Goal: Information Seeking & Learning: Find specific fact

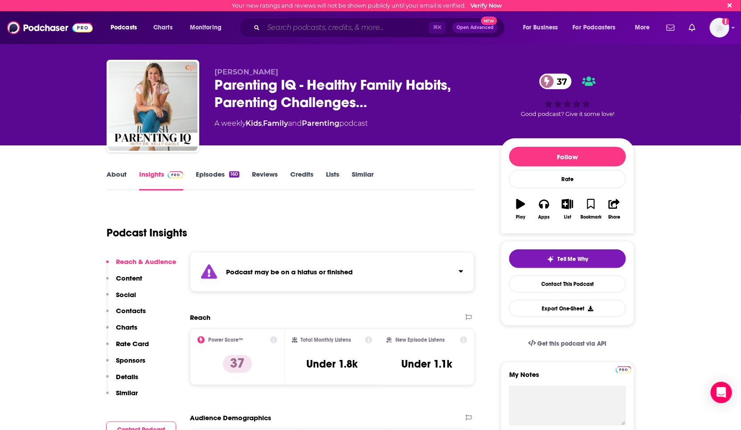
click at [345, 23] on input "Search podcasts, credits, & more..." at bounding box center [346, 28] width 165 height 14
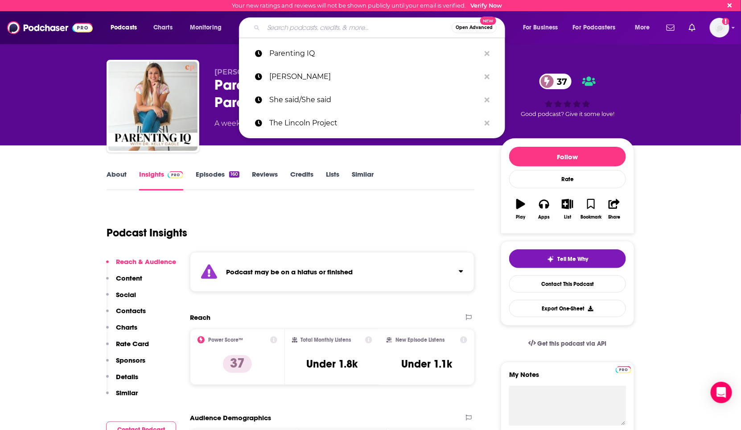
paste input "[PERSON_NAME]"
type input "[PERSON_NAME]"
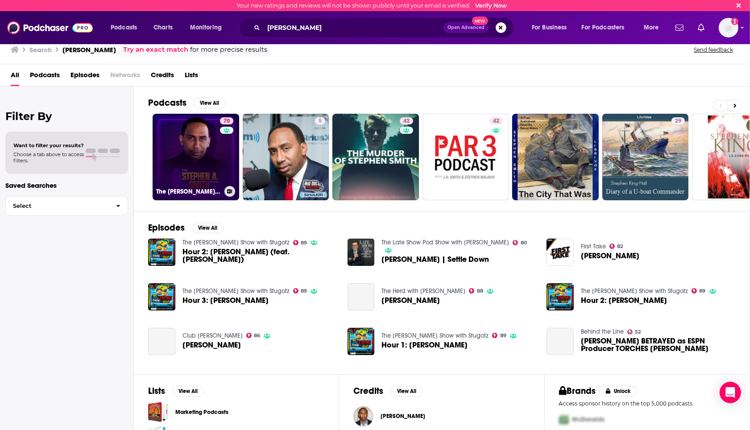
click at [214, 158] on link "70 The [PERSON_NAME] Show" at bounding box center [196, 157] width 87 height 87
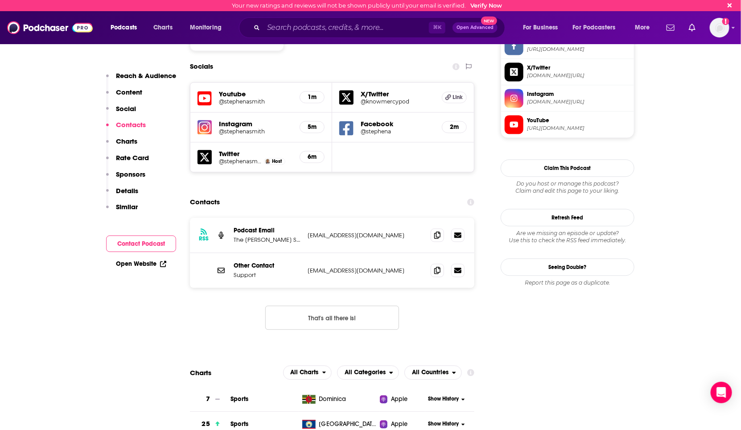
scroll to position [767, 0]
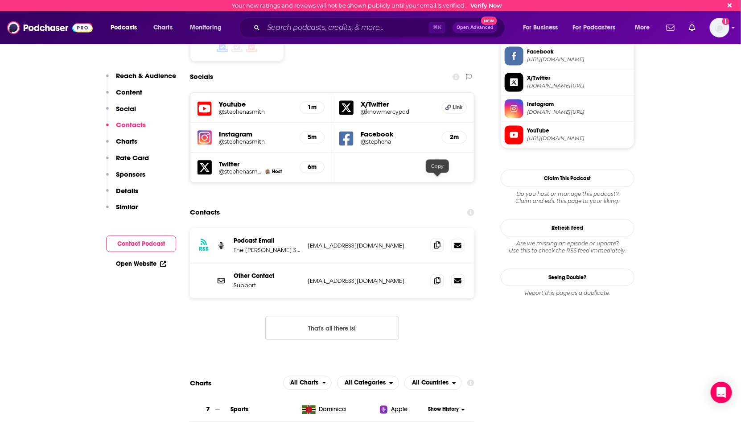
click at [438, 241] on icon at bounding box center [437, 244] width 6 height 7
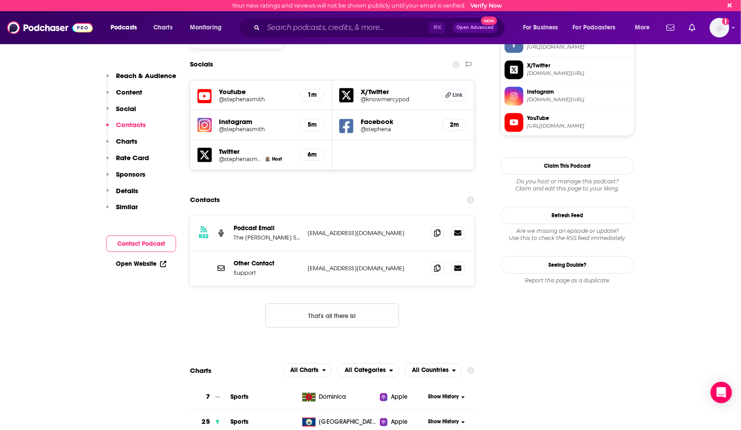
scroll to position [779, 0]
click at [435, 230] on icon at bounding box center [437, 233] width 6 height 7
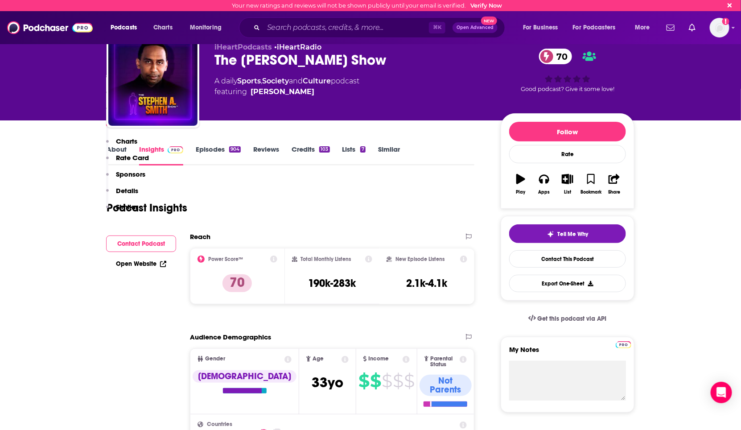
scroll to position [0, 0]
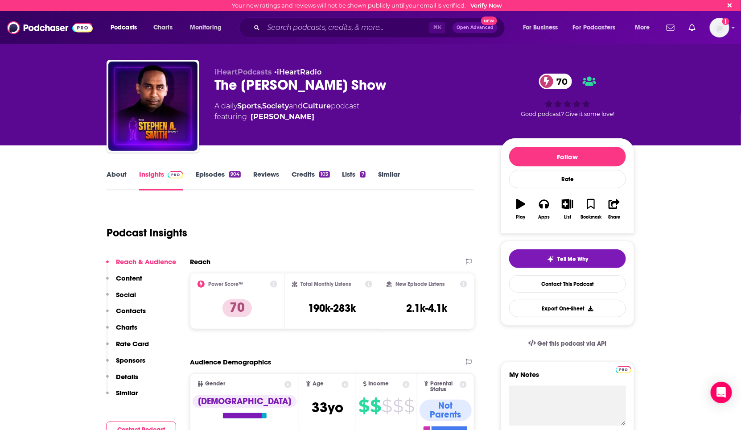
click at [306, 86] on div "The [PERSON_NAME] Show 70" at bounding box center [351, 84] width 272 height 17
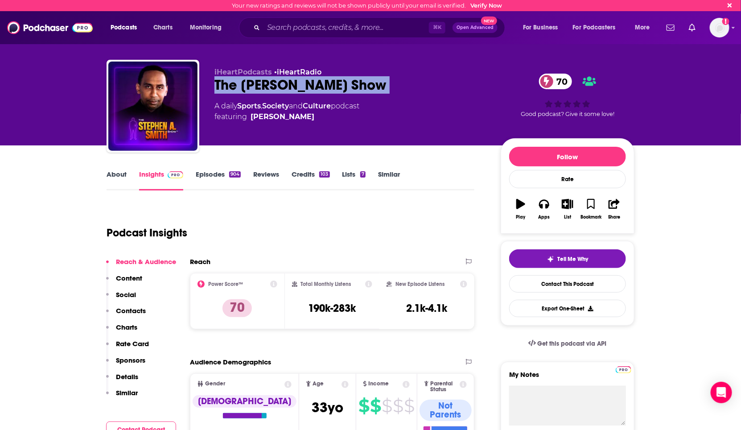
click at [306, 86] on div "The [PERSON_NAME] Show 70" at bounding box center [351, 84] width 272 height 17
copy div "The [PERSON_NAME] Show 70"
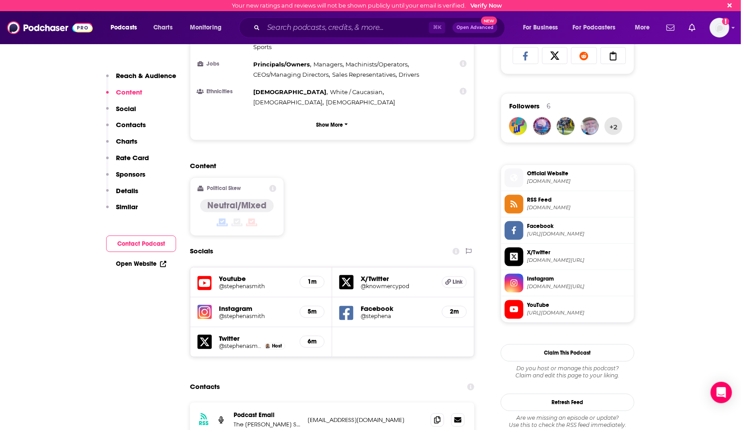
scroll to position [596, 0]
